Goal: Information Seeking & Learning: Find specific page/section

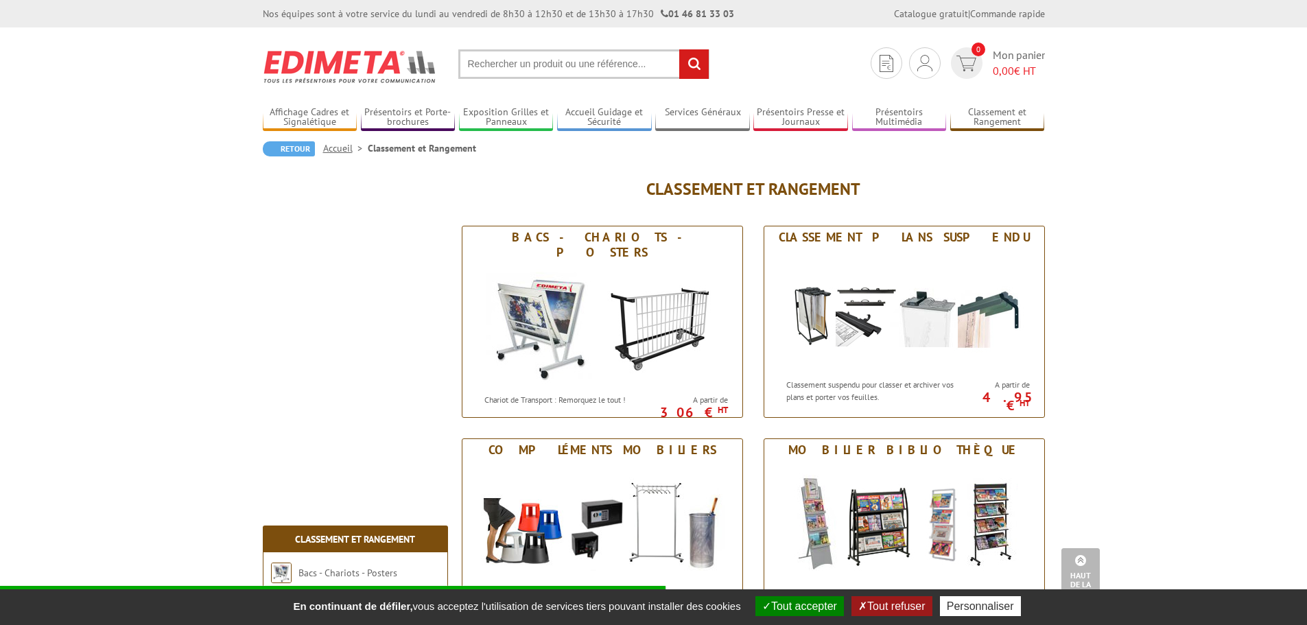
scroll to position [755, 0]
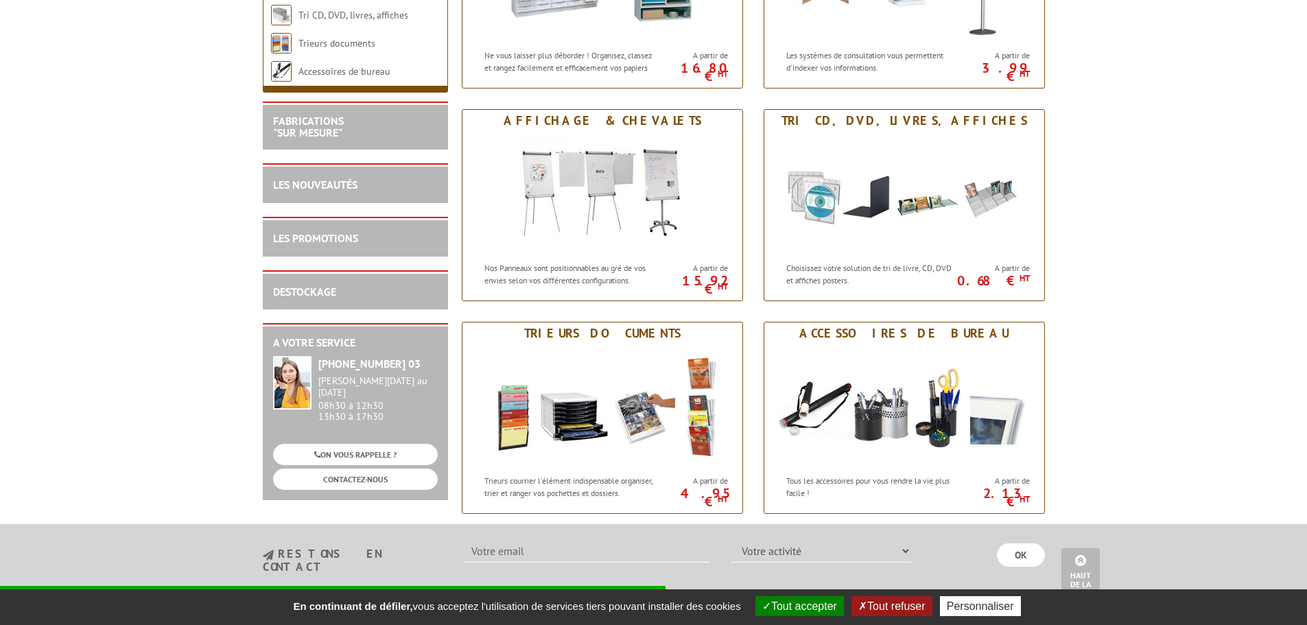
click at [128, 405] on body "Nos équipes sont à votre service du lundi au vendredi de 8h30 à 12h30 et de 13h…" at bounding box center [653, 43] width 1307 height 1596
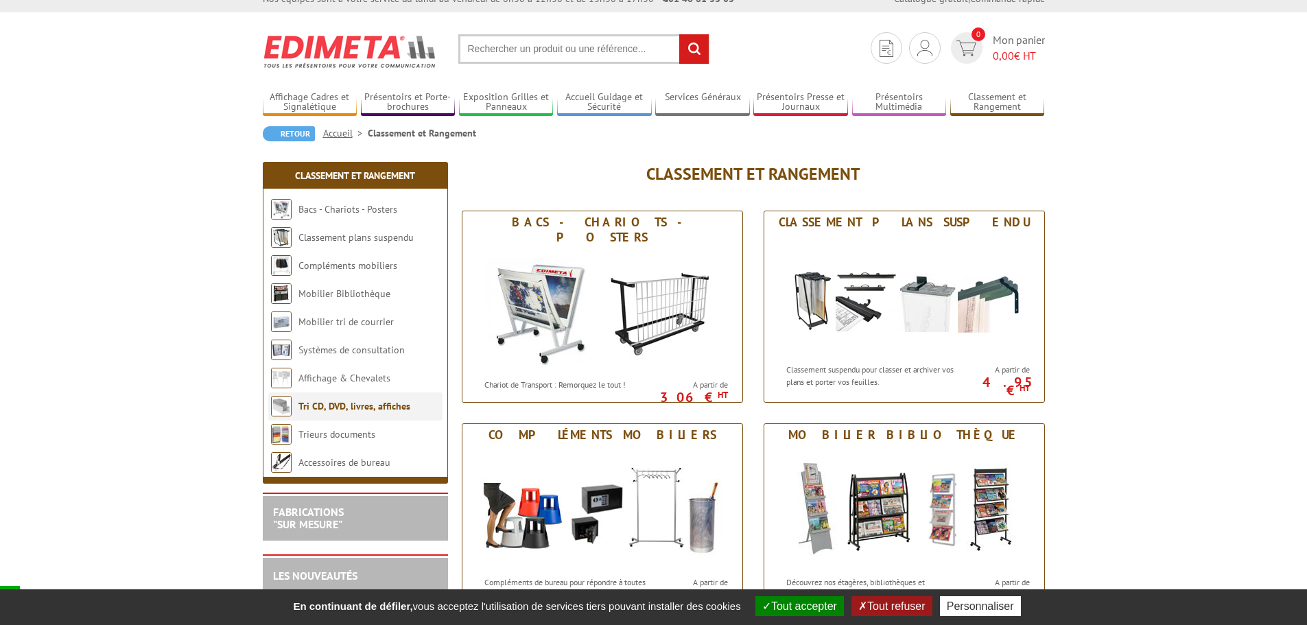
scroll to position [0, 0]
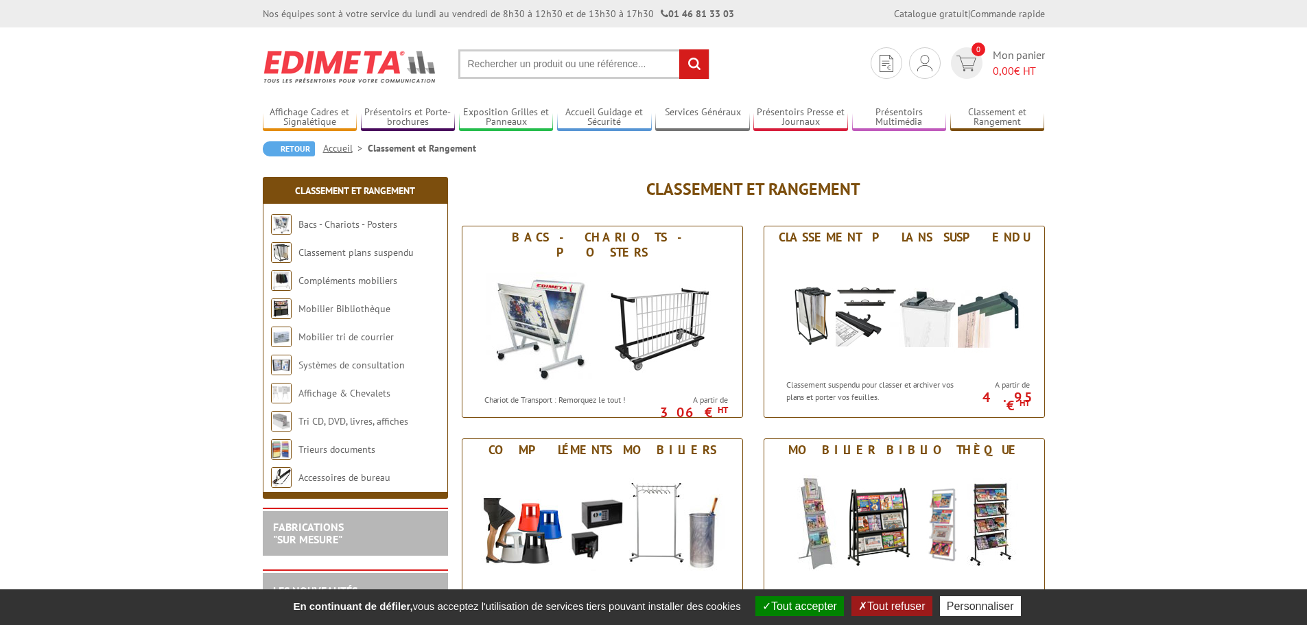
click at [600, 56] on input "text" at bounding box center [583, 64] width 251 height 30
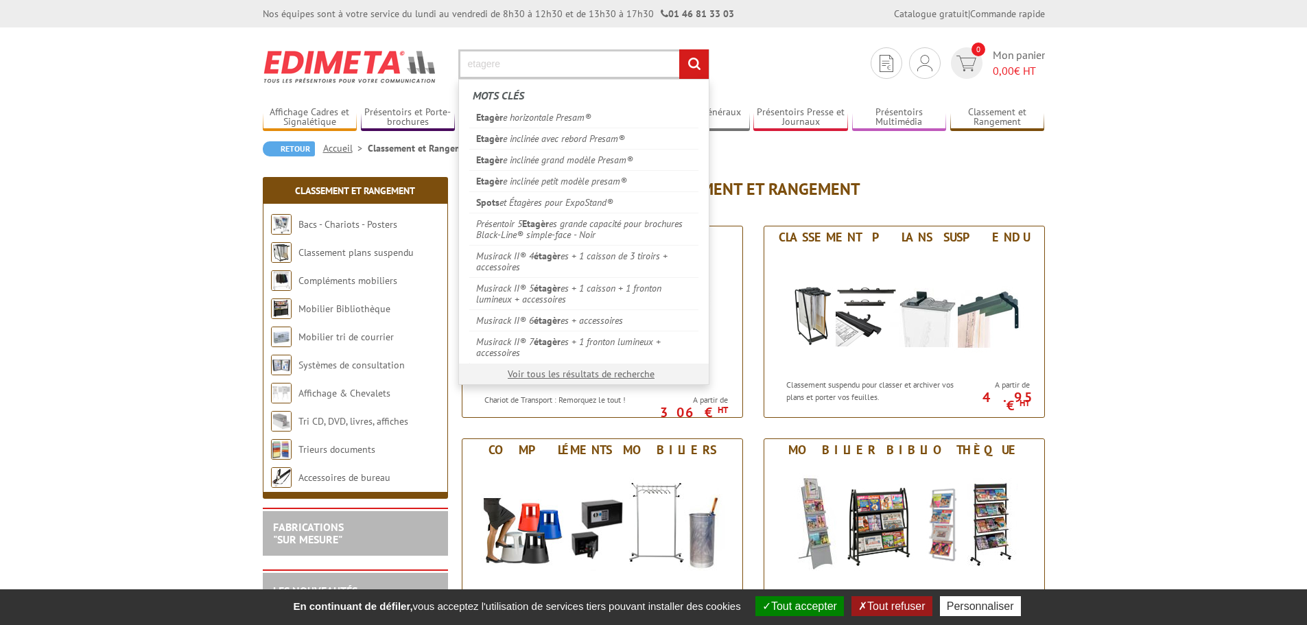
type input "etagere"
click at [679, 49] on input "rechercher" at bounding box center [694, 64] width 30 height 30
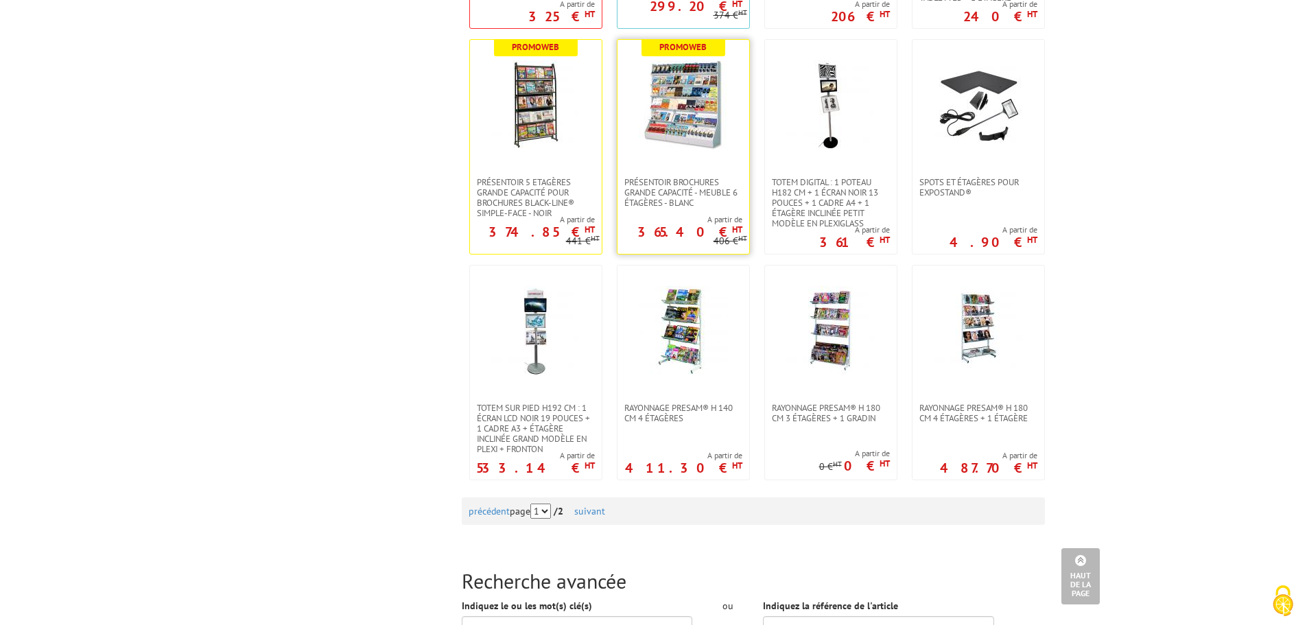
scroll to position [1167, 0]
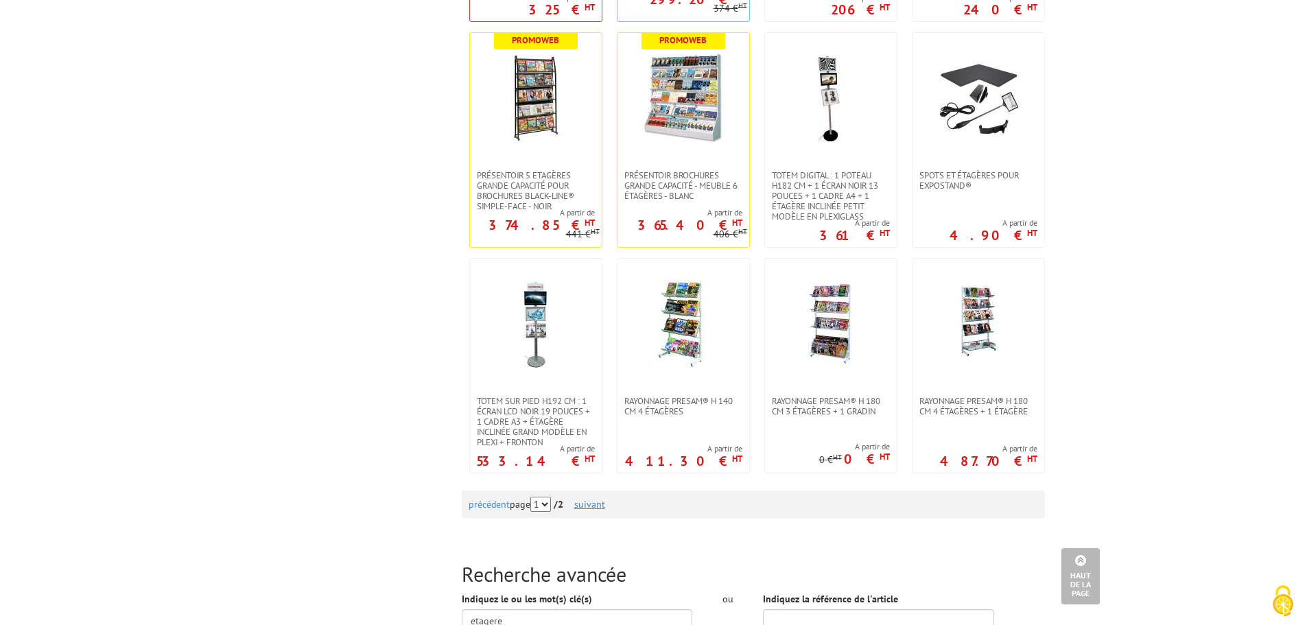
click at [586, 510] on link "suivant" at bounding box center [589, 504] width 31 height 12
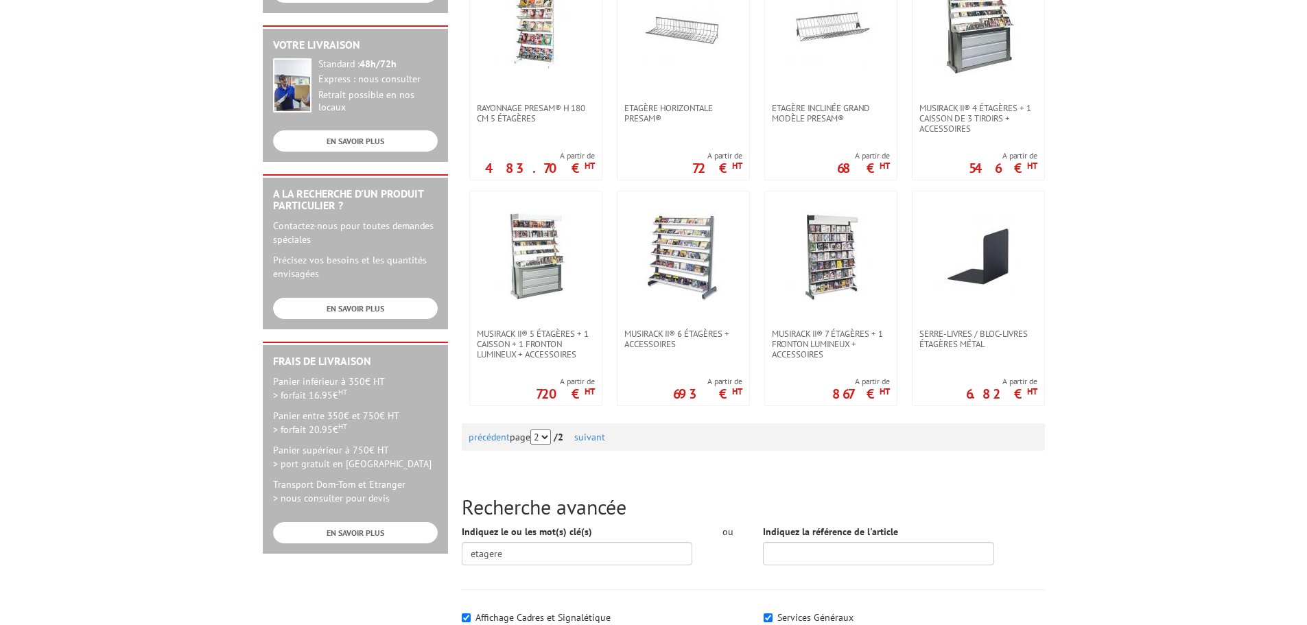
scroll to position [343, 0]
